Goal: Task Accomplishment & Management: Manage account settings

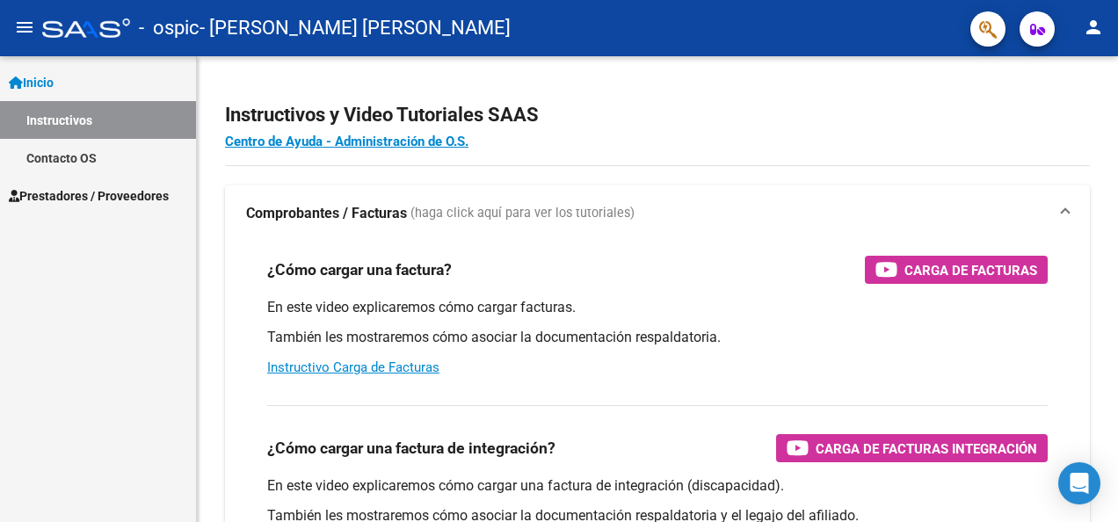
click at [82, 190] on span "Prestadores / Proveedores" at bounding box center [89, 195] width 160 height 19
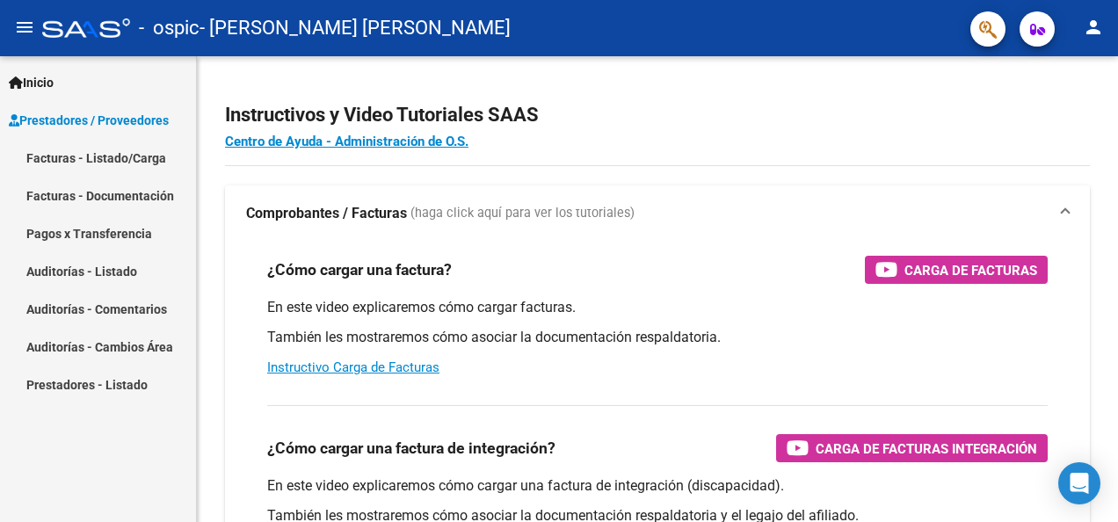
click at [121, 232] on link "Pagos x Transferencia" at bounding box center [98, 233] width 196 height 38
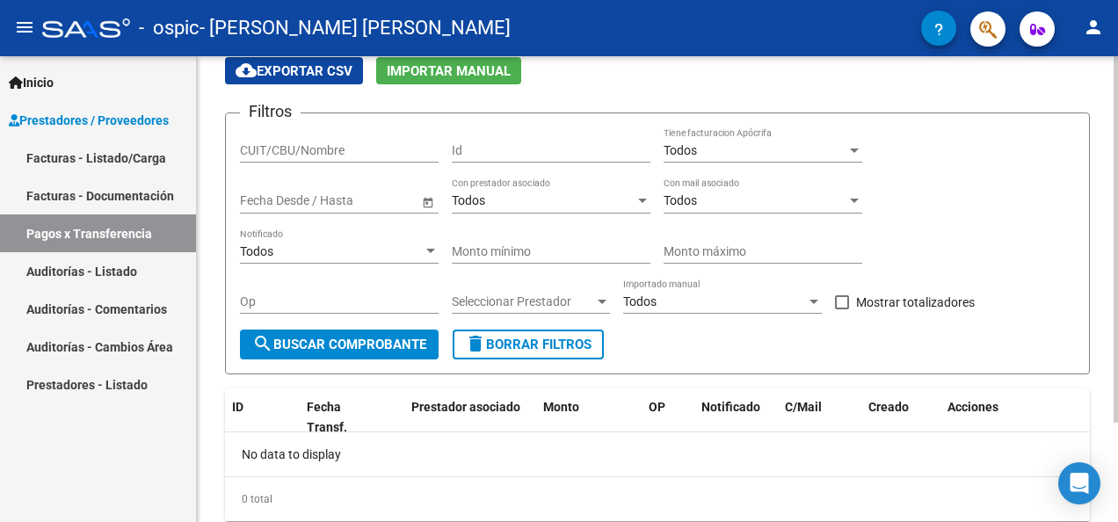
scroll to position [38, 0]
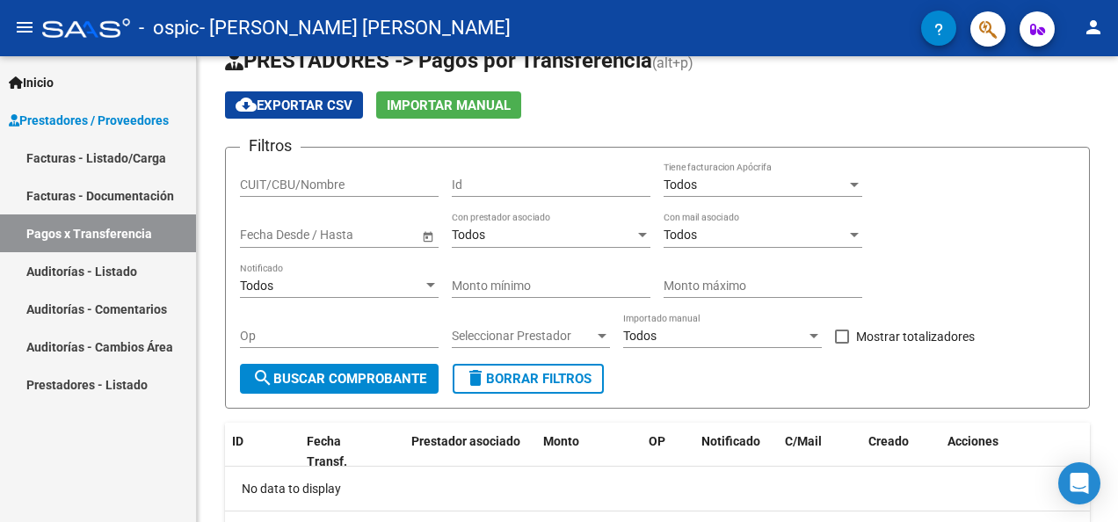
click at [132, 156] on link "Facturas - Listado/Carga" at bounding box center [98, 158] width 196 height 38
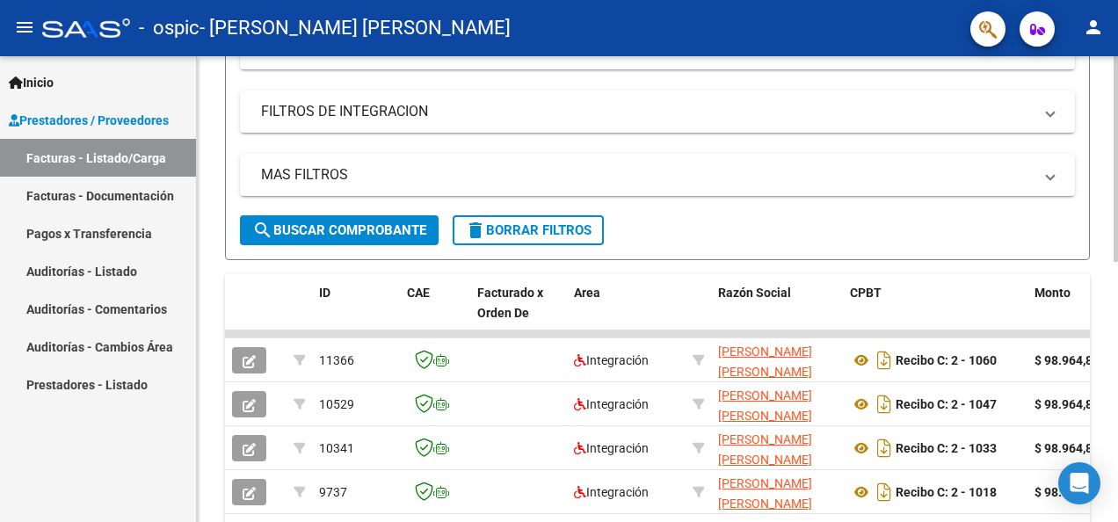
scroll to position [389, 0]
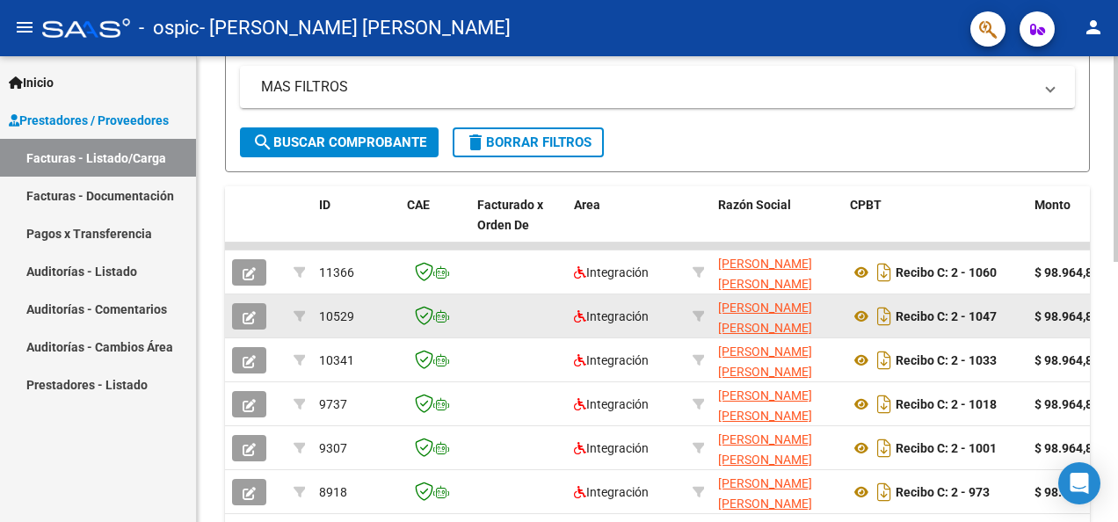
click at [1075, 314] on strong "$ 98.964,88" at bounding box center [1066, 316] width 65 height 14
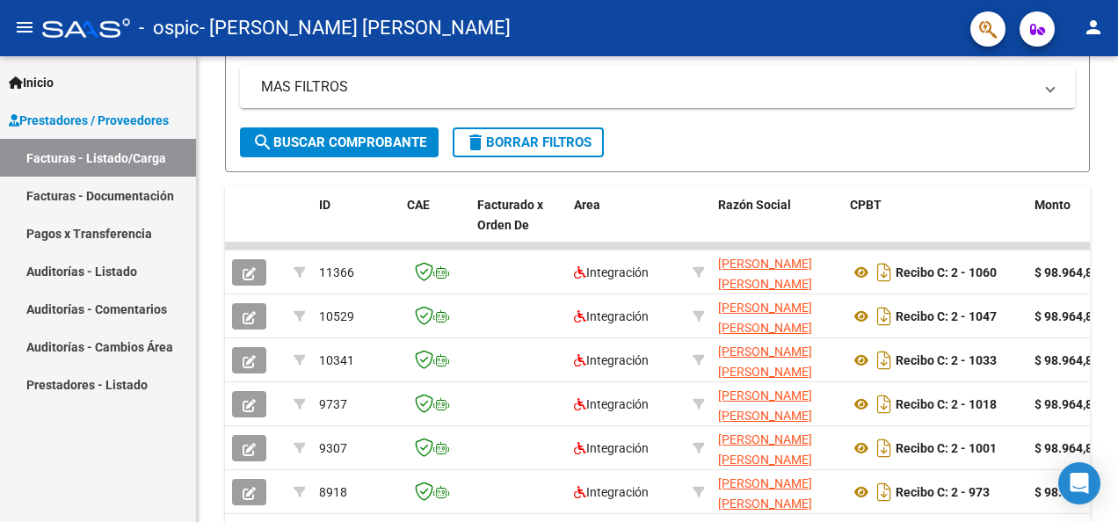
drag, startPoint x: 1084, startPoint y: 21, endPoint x: 1085, endPoint y: 37, distance: 15.8
click at [1085, 29] on mat-icon "person" at bounding box center [1093, 27] width 21 height 21
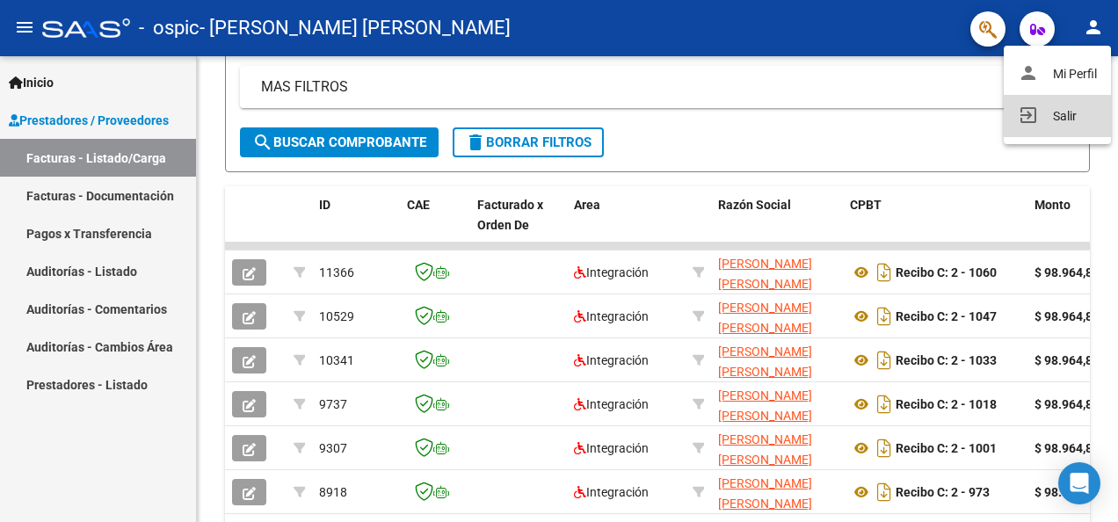
click at [1054, 112] on button "exit_to_app Salir" at bounding box center [1056, 116] width 107 height 42
